Goal: Information Seeking & Learning: Learn about a topic

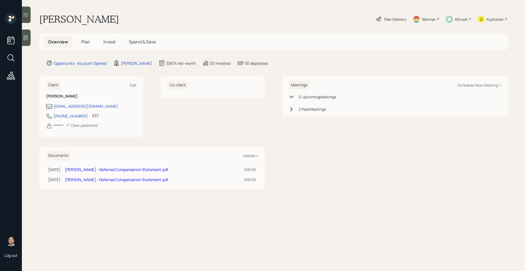
drag, startPoint x: 87, startPoint y: 42, endPoint x: 93, endPoint y: 42, distance: 5.7
click at [87, 42] on span "Plan" at bounding box center [85, 42] width 9 height 6
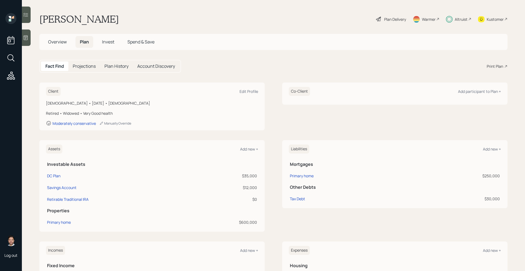
click at [105, 42] on span "Invest" at bounding box center [108, 42] width 12 height 6
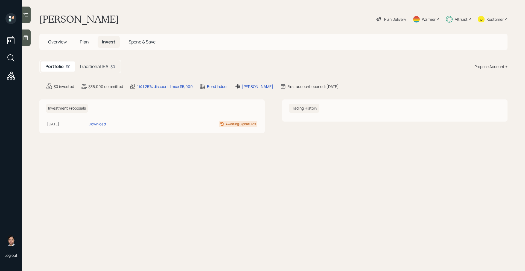
click at [105, 69] on h5 "Traditional IRA" at bounding box center [93, 66] width 29 height 5
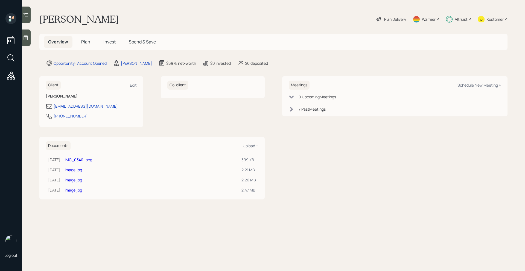
click at [461, 21] on div "Altruist" at bounding box center [461, 19] width 13 height 6
